Goal: Obtain resource: Download file/media

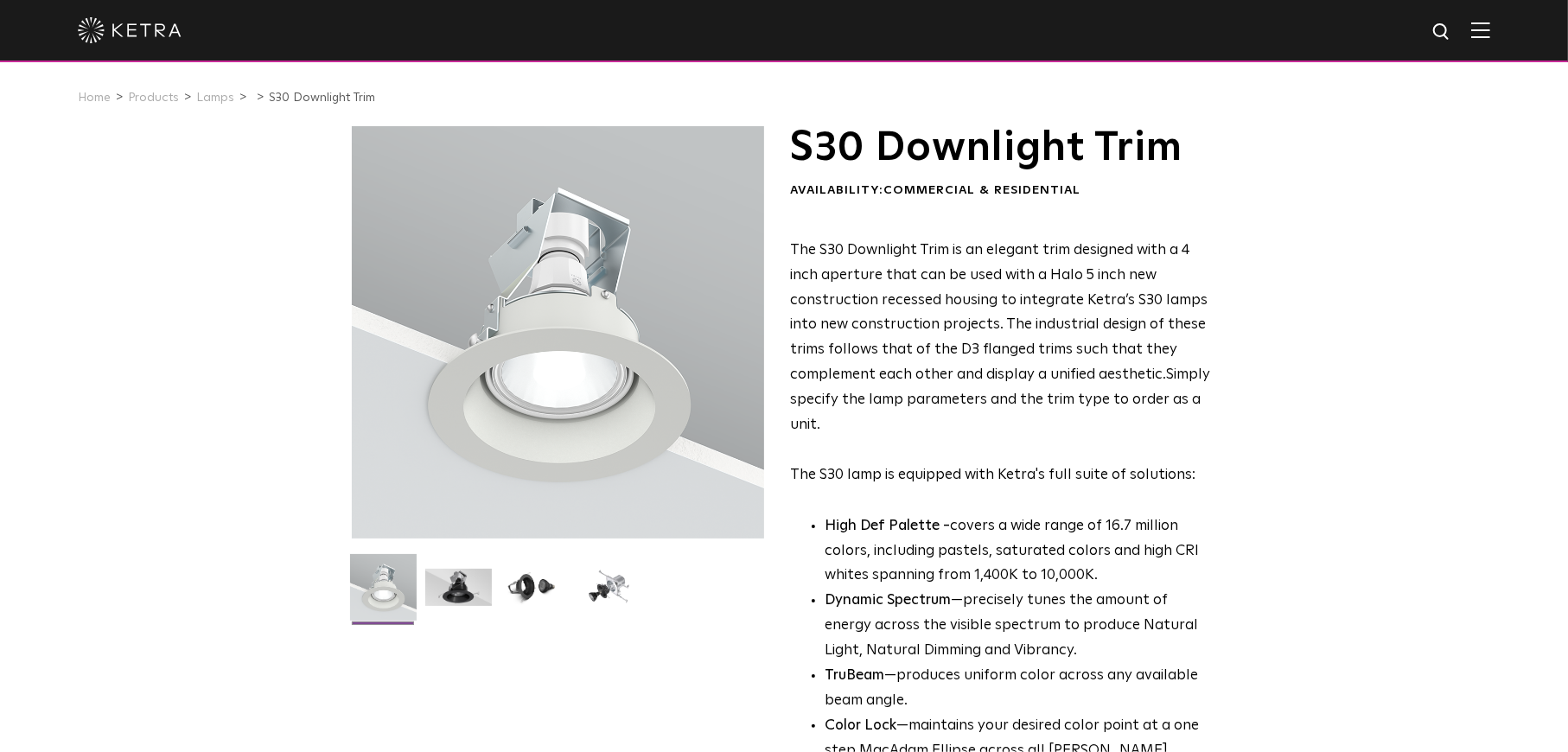
scroll to position [691, 0]
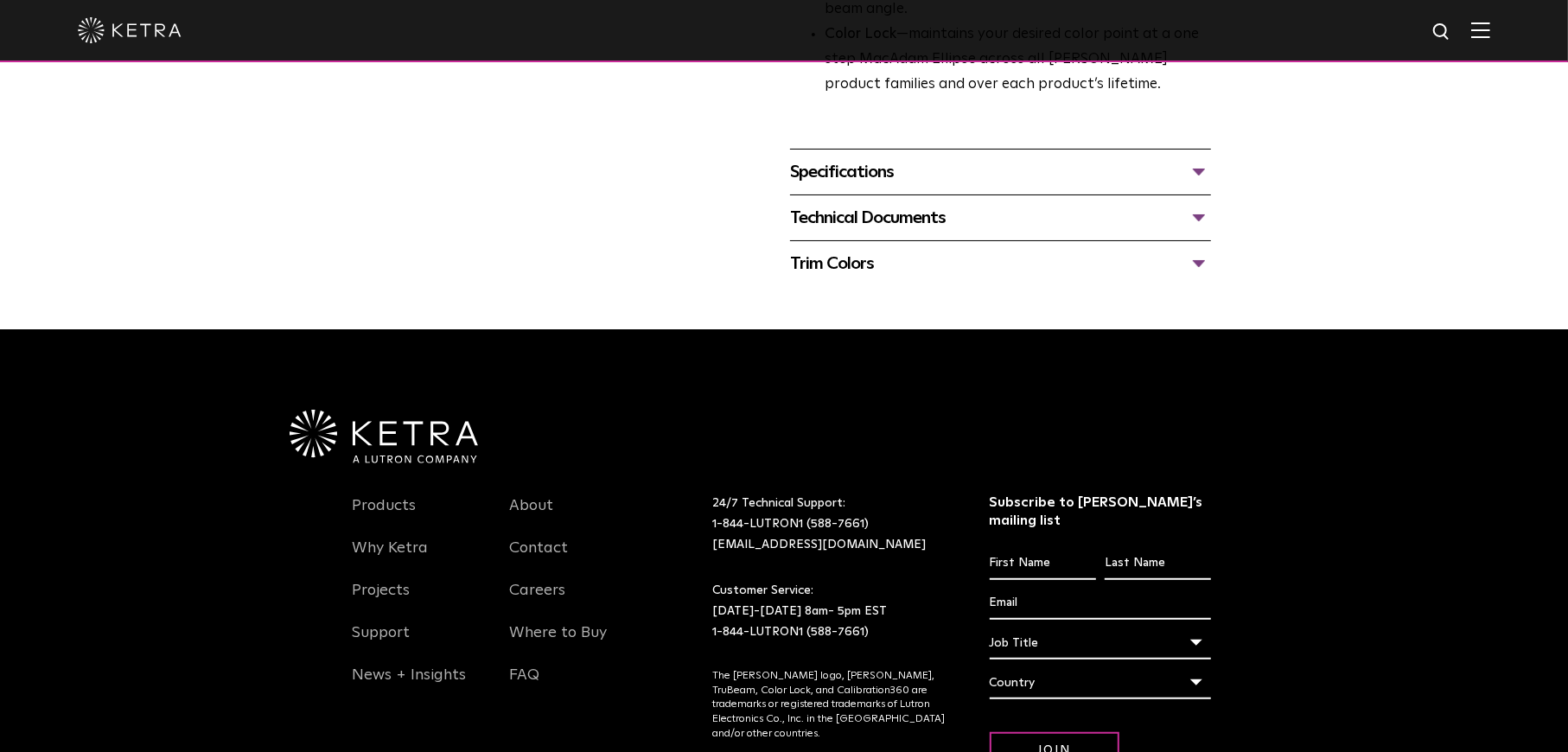
click at [882, 163] on div "Specifications" at bounding box center [1001, 171] width 421 height 27
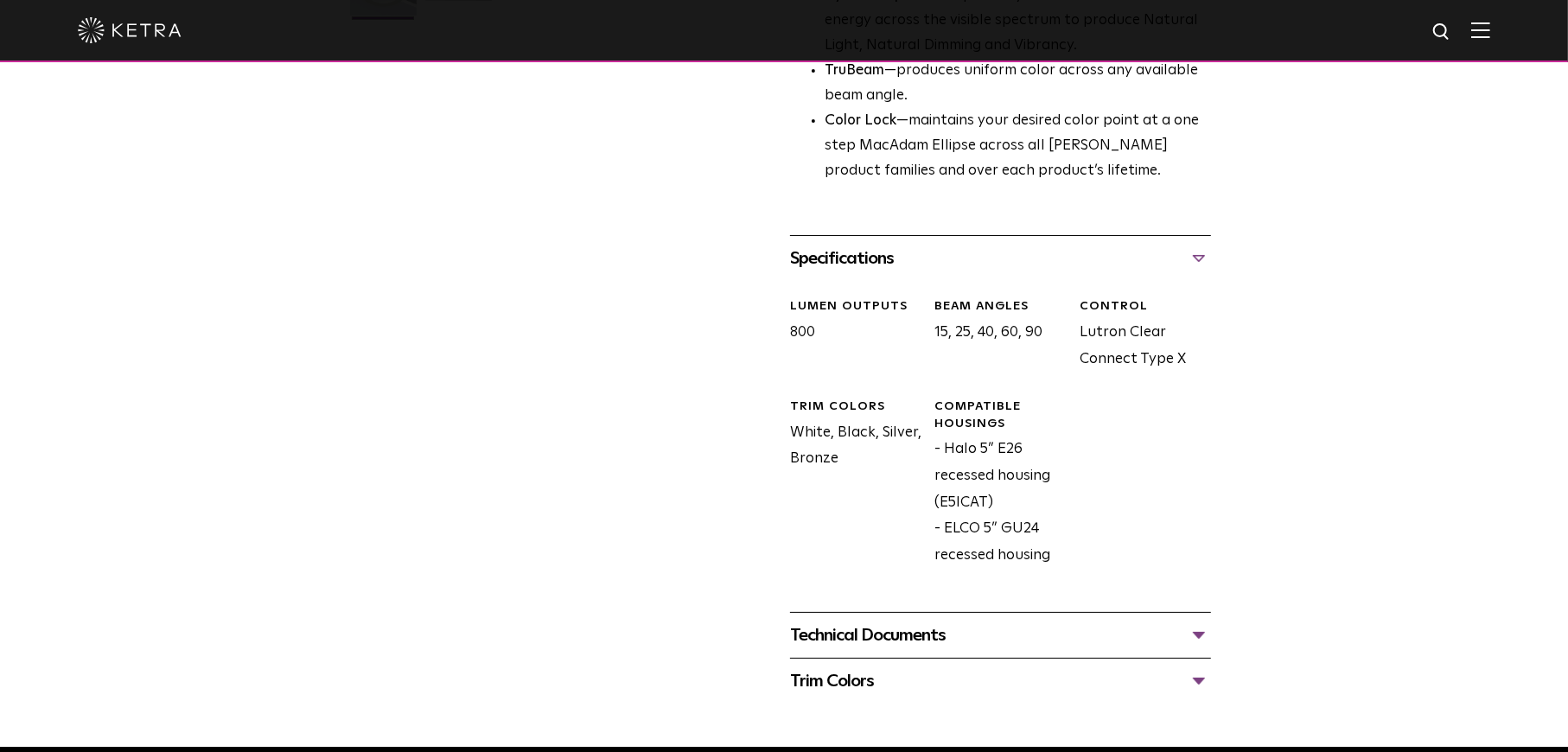
scroll to position [951, 0]
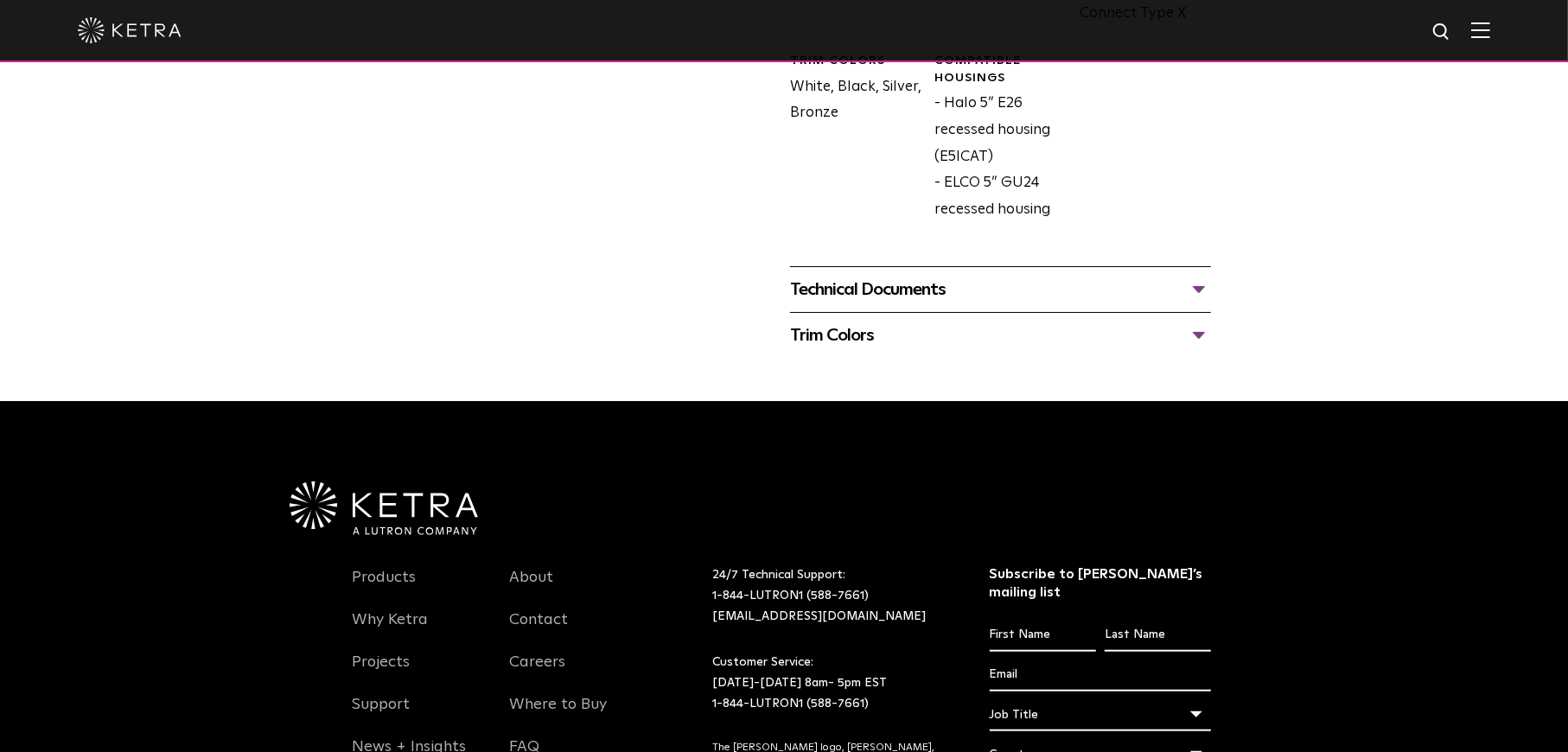
click at [900, 292] on div "Technical Documents" at bounding box center [1001, 289] width 421 height 27
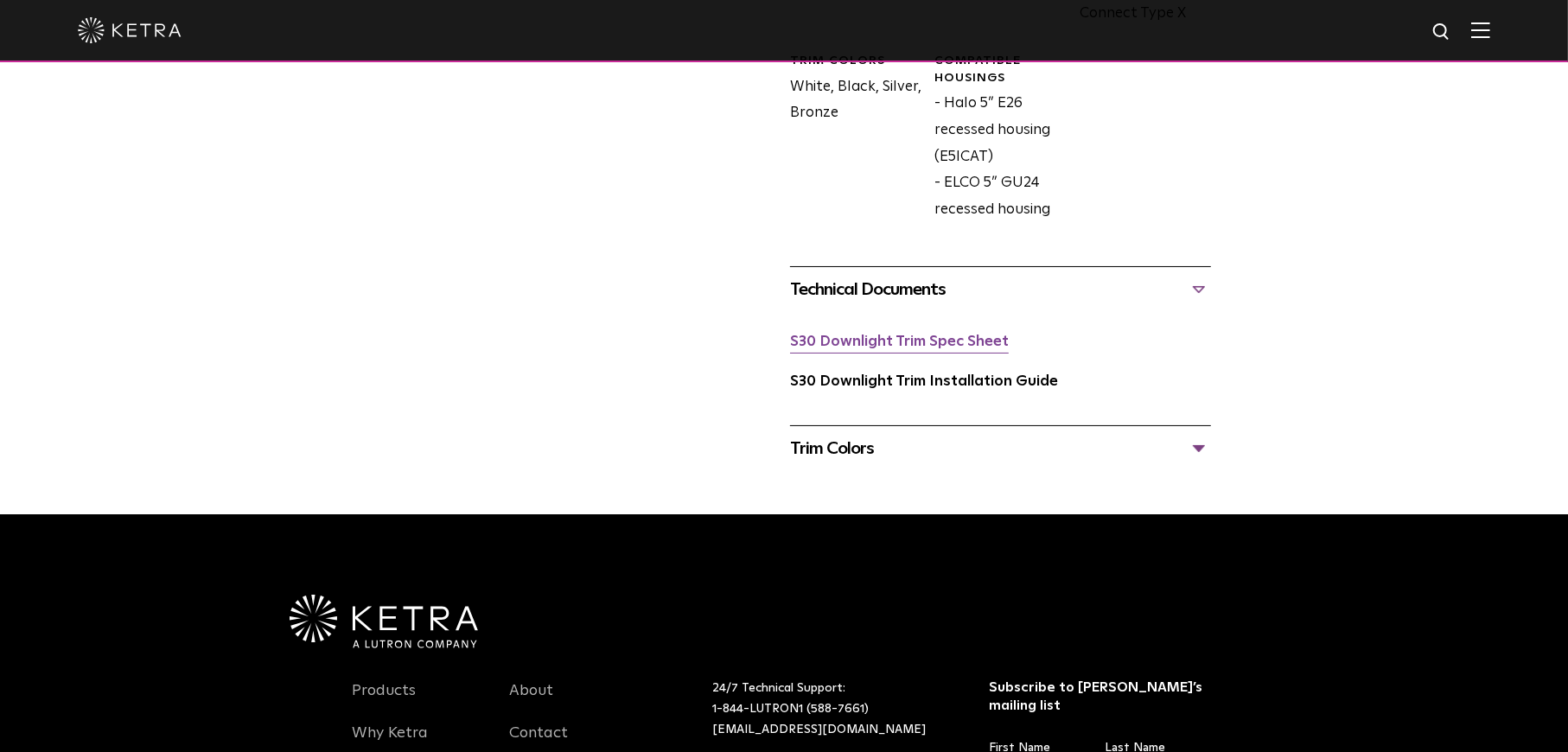
click at [900, 342] on link "S30 Downlight Trim Spec Sheet" at bounding box center [899, 341] width 218 height 15
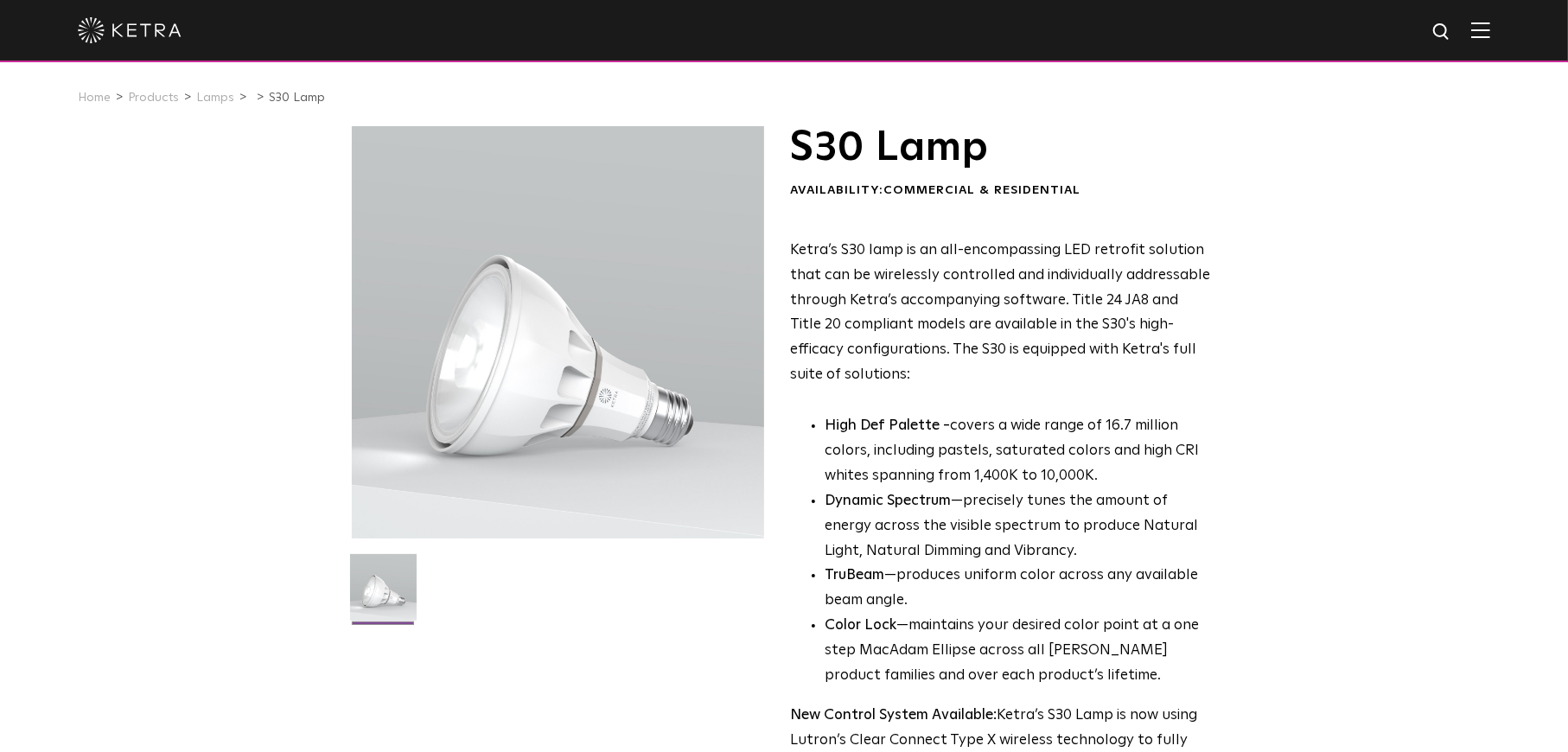
scroll to position [604, 0]
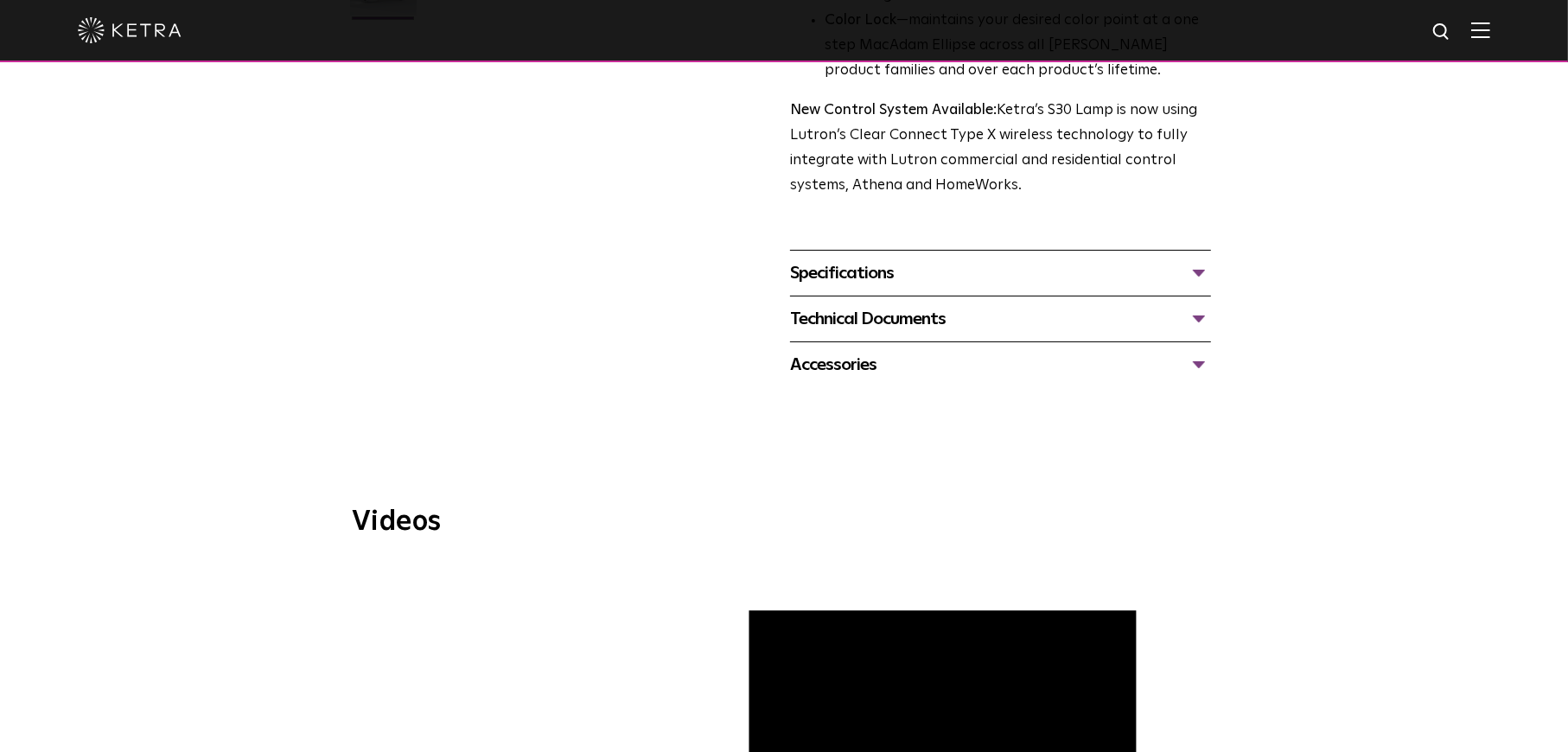
click at [874, 276] on div "Specifications" at bounding box center [1001, 272] width 421 height 27
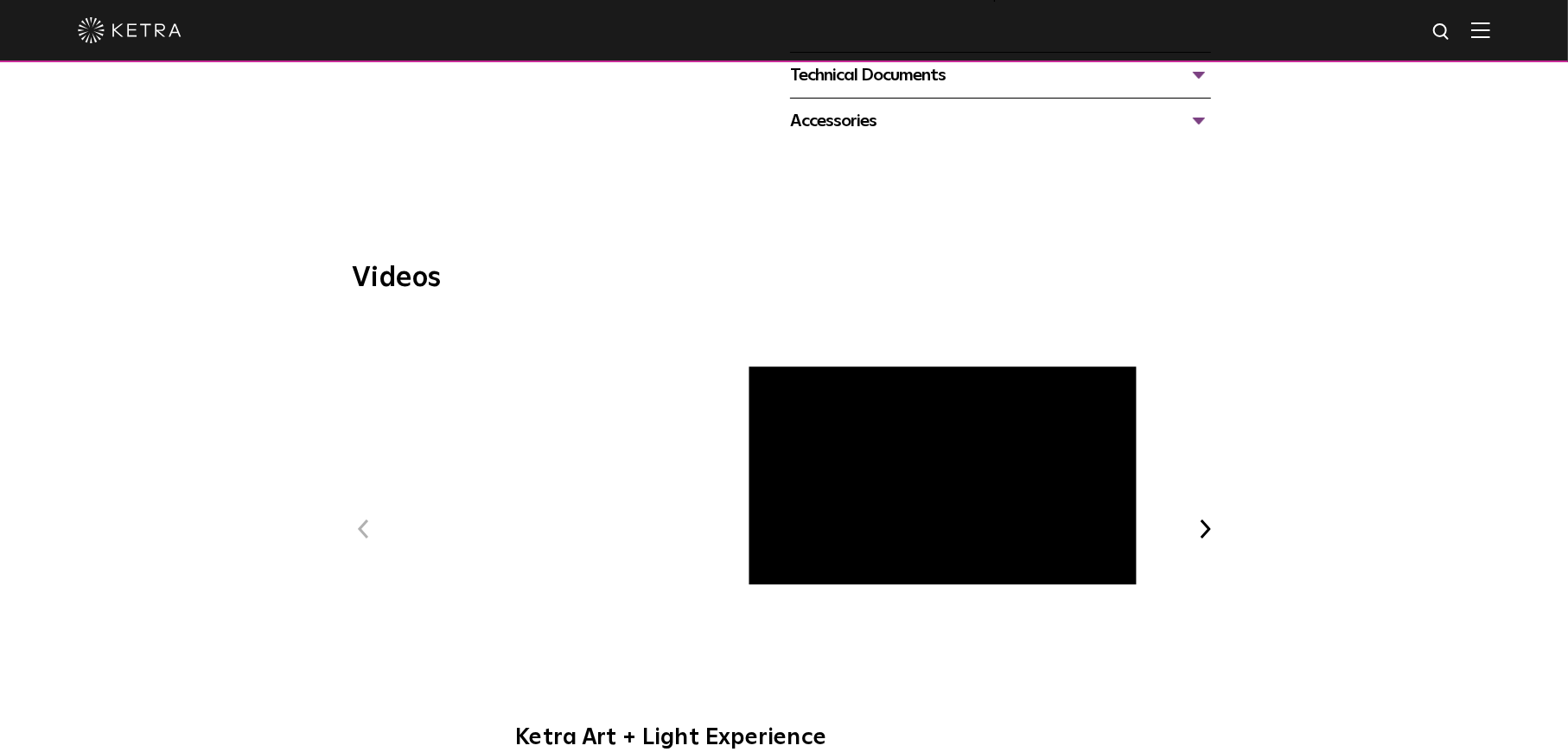
scroll to position [1728, 0]
